Goal: Find specific page/section: Find specific page/section

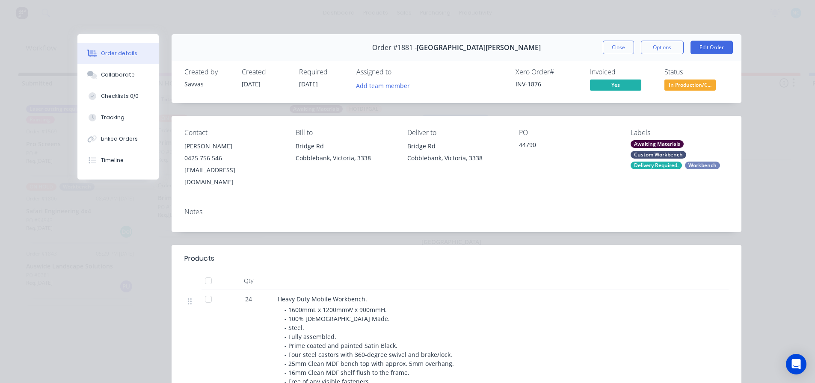
click at [615, 40] on div "Order #1881 - [GEOGRAPHIC_DATA][PERSON_NAME] Close Options Edit Order" at bounding box center [457, 47] width 570 height 27
click at [610, 44] on button "Close" at bounding box center [618, 48] width 31 height 14
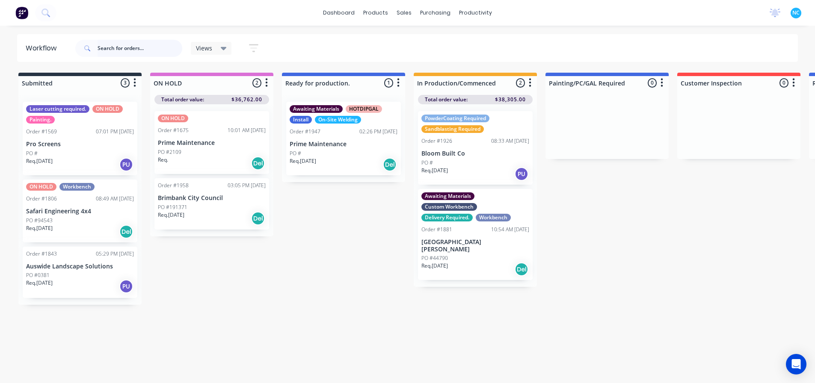
click at [132, 52] on input "text" at bounding box center [140, 48] width 85 height 17
type input "Auswide"
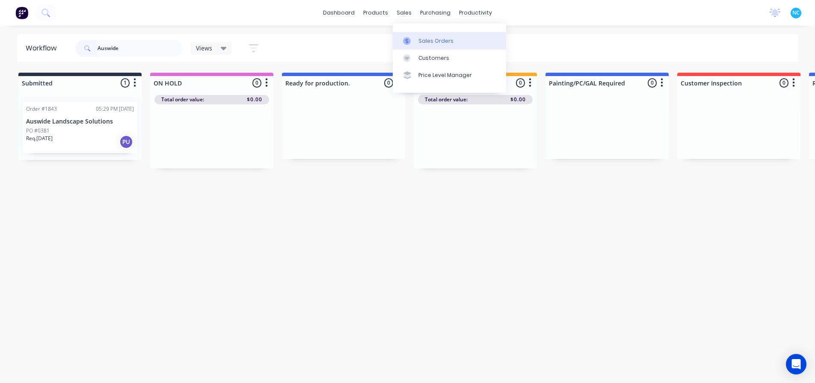
click at [418, 39] on link "Sales Orders" at bounding box center [449, 40] width 113 height 17
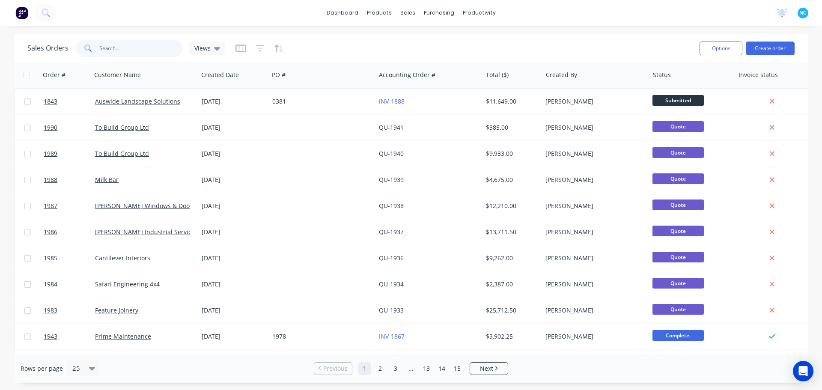
click at [115, 50] on input "text" at bounding box center [140, 48] width 83 height 17
type input "Auswide"
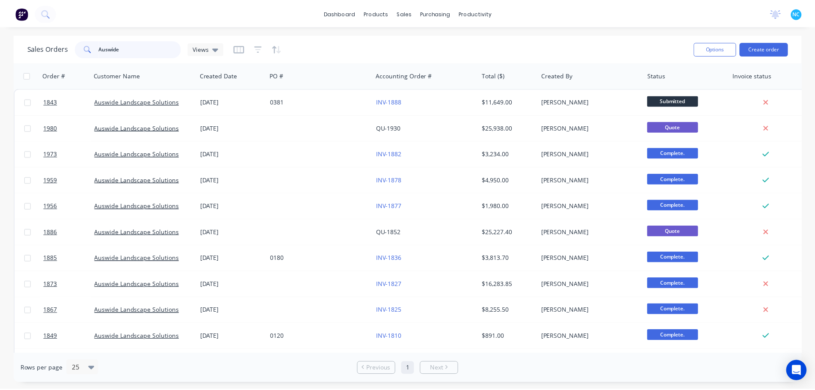
scroll to position [0, 12]
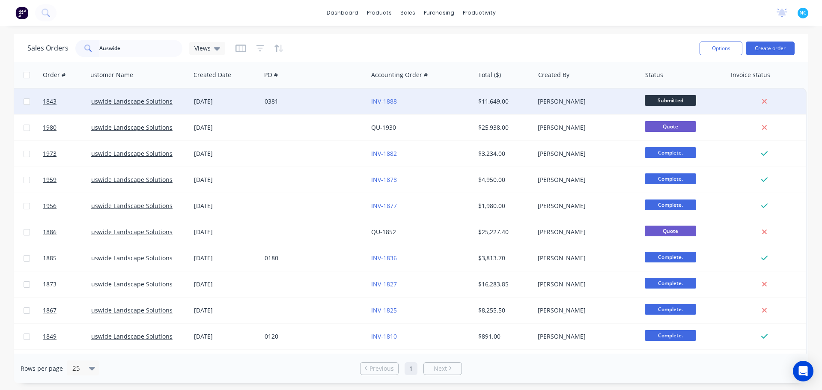
click at [273, 103] on div "0381" at bounding box center [311, 101] width 95 height 9
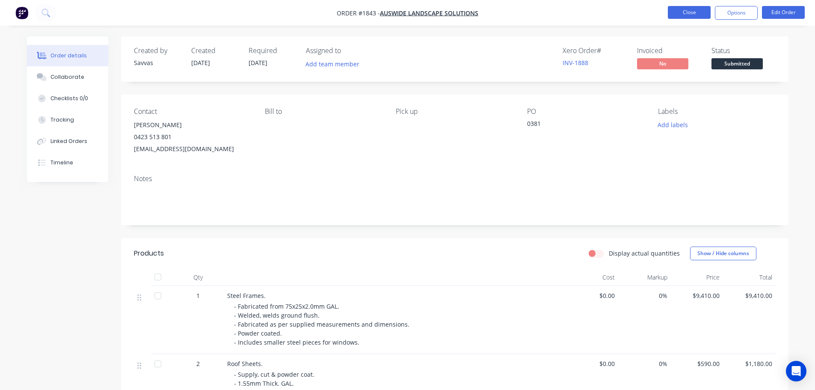
click at [650, 17] on button "Close" at bounding box center [689, 12] width 43 height 13
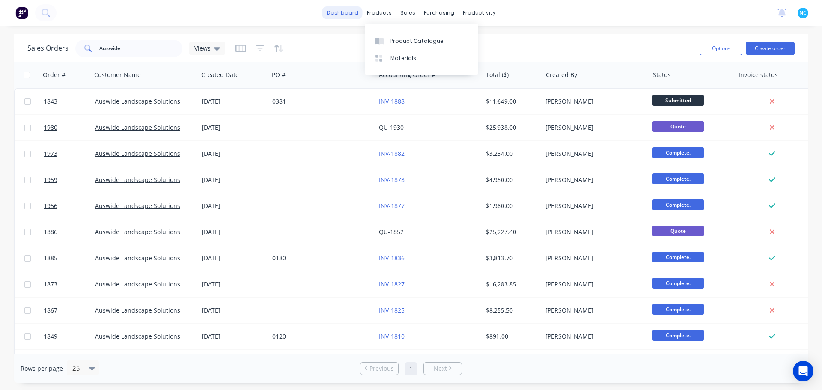
click at [357, 12] on link "dashboard" at bounding box center [342, 12] width 40 height 13
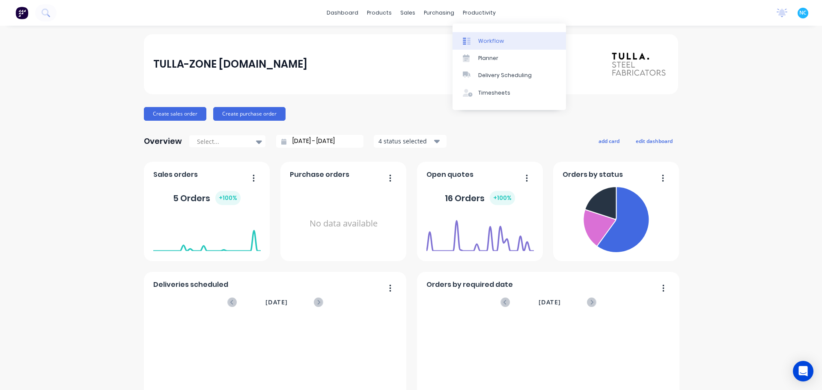
click at [468, 37] on icon at bounding box center [467, 41] width 8 height 8
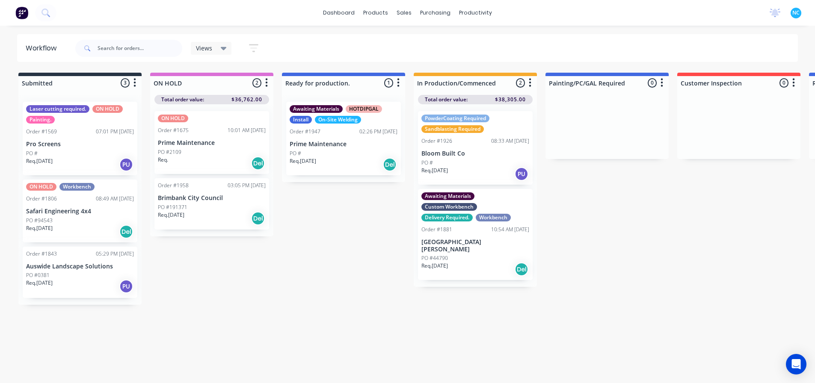
click at [81, 288] on div "Req. [DATE] PU" at bounding box center [80, 286] width 108 height 15
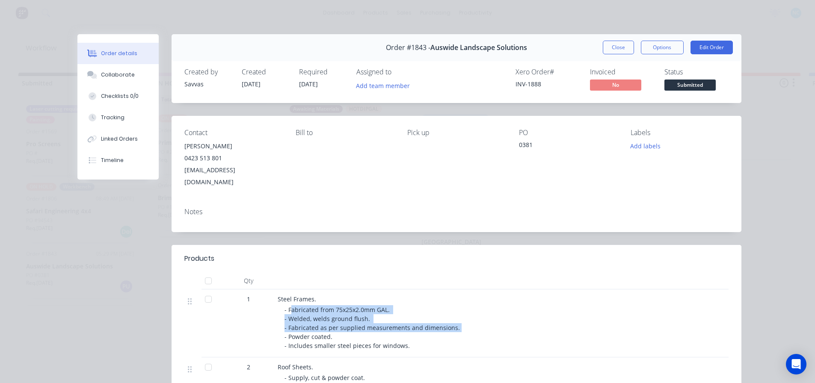
drag, startPoint x: 289, startPoint y: 300, endPoint x: 453, endPoint y: 312, distance: 164.8
click at [453, 291] on div "- Fabricated from 75x25x2.0mm GAL. - Welded, welds ground flush. - Fabricated a…" at bounding box center [449, 328] width 329 height 45
click at [450, 291] on span "- Fabricated from 75x25x2.0mm GAL. - Welded, welds ground flush. - Fabricated a…" at bounding box center [373, 328] width 177 height 44
drag, startPoint x: 416, startPoint y: 334, endPoint x: 293, endPoint y: 298, distance: 128.4
click at [293, 291] on div "- Fabricated from 75x25x2.0mm GAL. - Welded, welds ground flush. - Fabricated a…" at bounding box center [449, 328] width 329 height 45
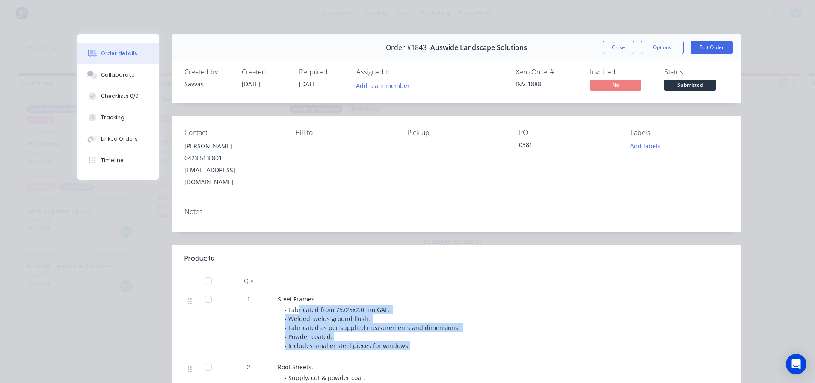
click at [293, 291] on span "- Fabricated from 75x25x2.0mm GAL. - Welded, welds ground flush. - Fabricated a…" at bounding box center [373, 328] width 177 height 44
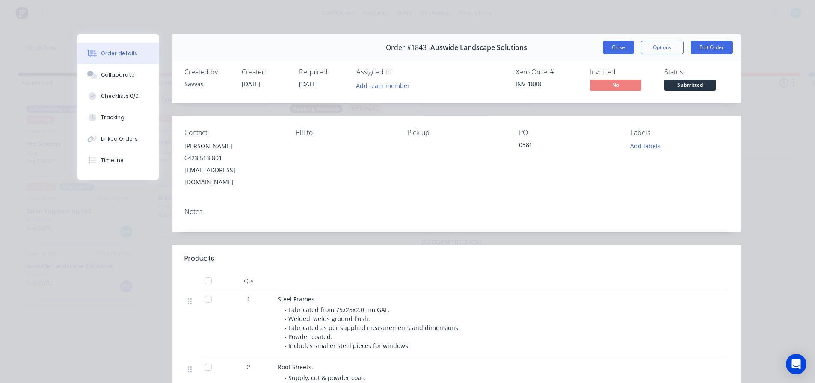
click at [603, 46] on button "Close" at bounding box center [618, 48] width 31 height 14
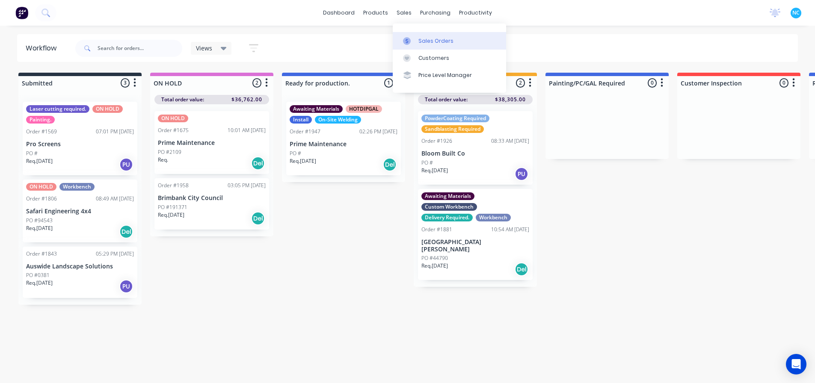
click at [415, 35] on link "Sales Orders" at bounding box center [449, 40] width 113 height 17
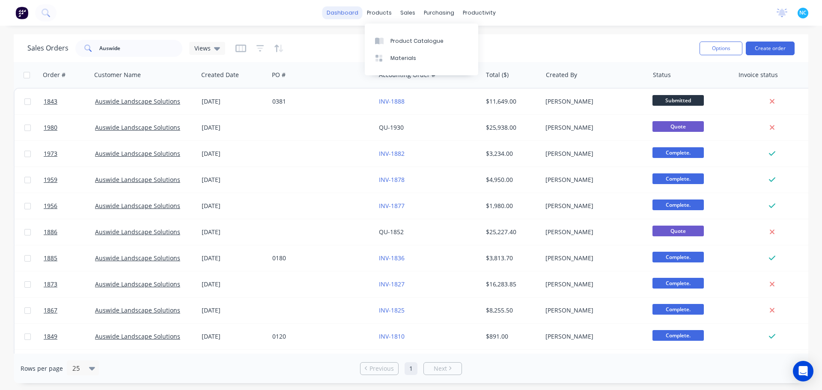
click at [345, 12] on link "dashboard" at bounding box center [342, 12] width 40 height 13
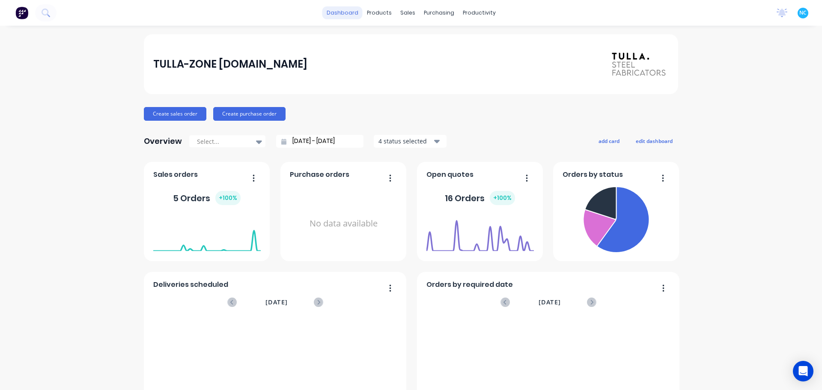
click at [357, 11] on link "dashboard" at bounding box center [342, 12] width 40 height 13
